Goal: Transaction & Acquisition: Purchase product/service

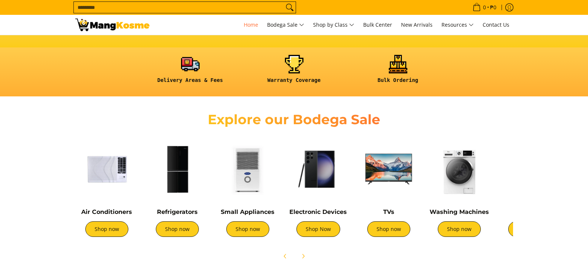
scroll to position [0, 295]
click at [180, 178] on img at bounding box center [177, 169] width 63 height 63
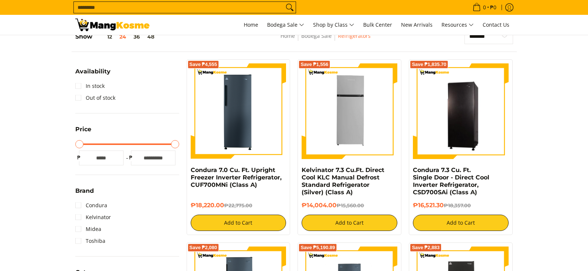
scroll to position [148, 0]
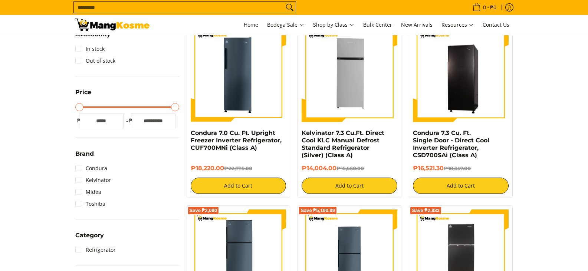
click at [163, 107] on div at bounding box center [127, 107] width 97 height 1
click at [156, 109] on div "Minimum Price Maximum Price Minimum Price * ₱ Maximum Price ***** ₱" at bounding box center [127, 114] width 104 height 27
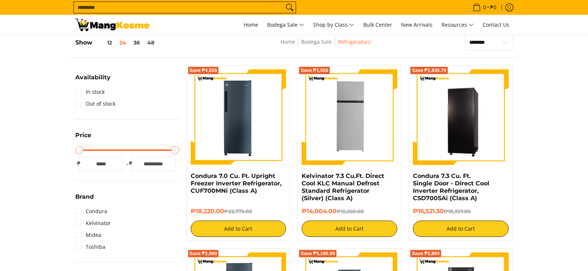
scroll to position [74, 0]
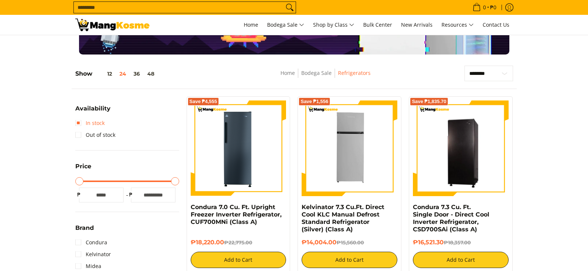
click at [88, 124] on link "In stock" at bounding box center [89, 123] width 29 height 12
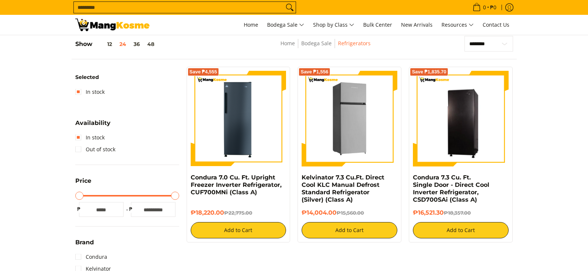
scroll to position [105, 0]
